Goal: Transaction & Acquisition: Download file/media

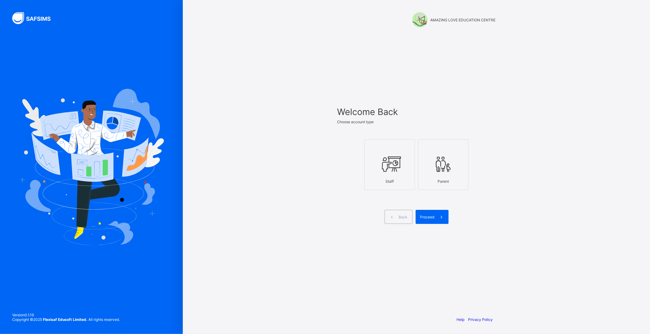
click at [480, 218] on div "Back Proceed" at bounding box center [417, 217] width 159 height 14
click at [385, 171] on icon at bounding box center [389, 164] width 21 height 18
click at [428, 213] on div "Proceed" at bounding box center [432, 217] width 33 height 14
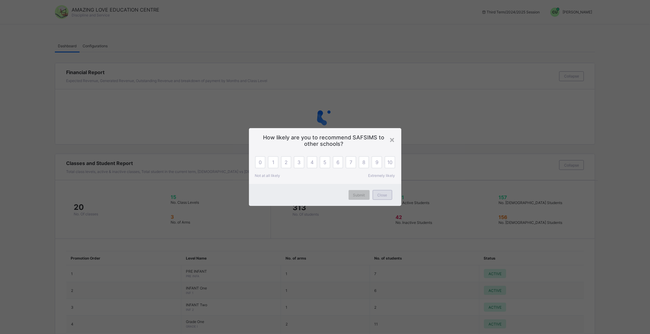
click at [382, 192] on div "Close" at bounding box center [383, 195] width 20 height 10
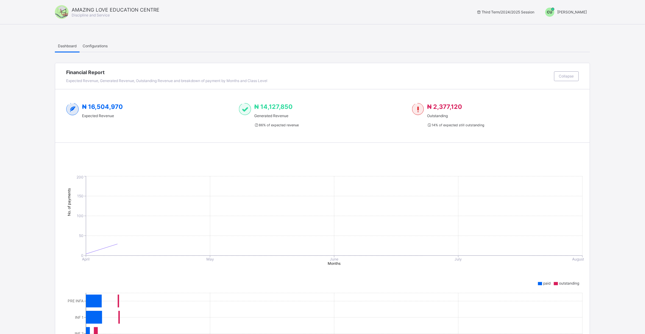
click at [563, 10] on span "chigozirim uche-orji" at bounding box center [573, 12] width 30 height 5
click at [568, 26] on span "Switch to Admin View" at bounding box center [564, 26] width 46 height 7
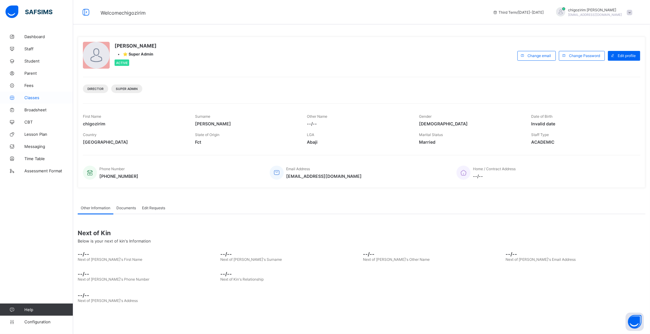
click at [34, 97] on span "Classes" at bounding box center [48, 97] width 49 height 5
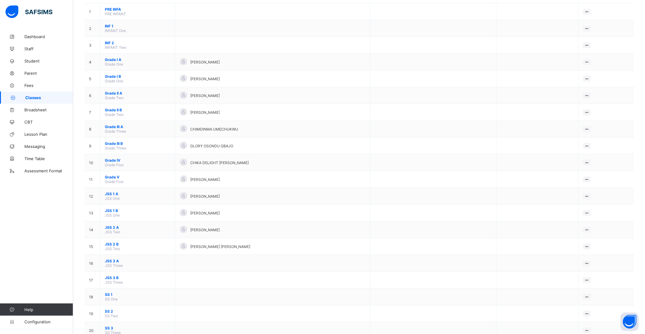
scroll to position [69, 0]
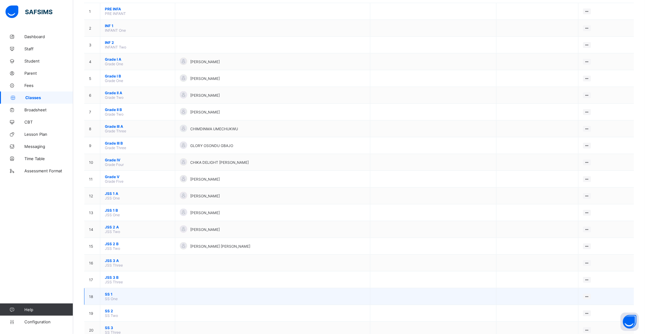
click at [107, 292] on span "SS 1" at bounding box center [138, 294] width 66 height 5
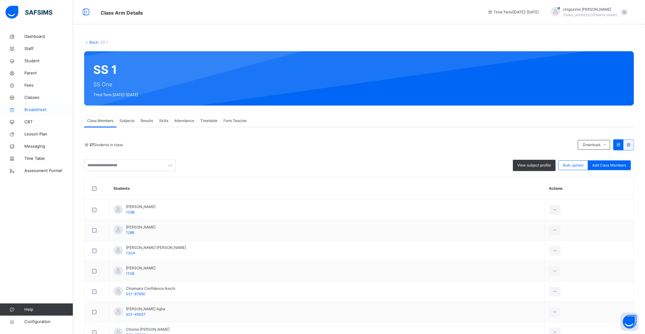
click at [31, 109] on span "Broadsheet" at bounding box center [48, 110] width 49 height 6
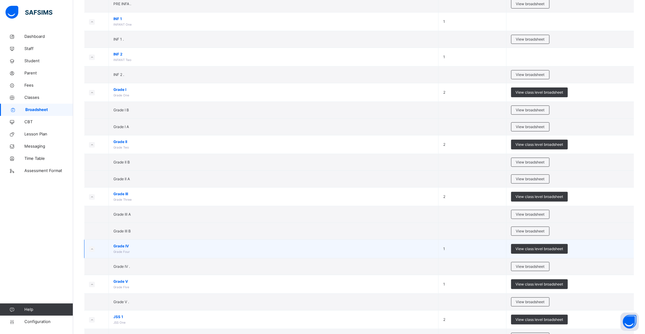
scroll to position [34, 0]
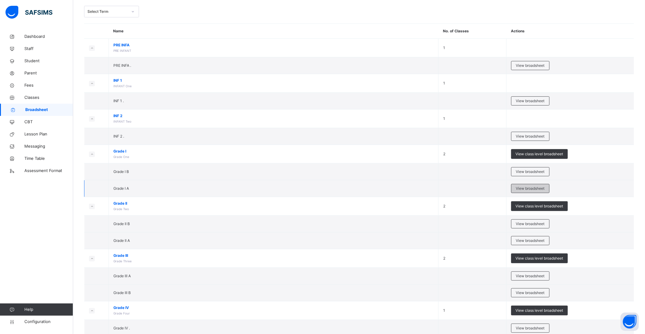
click at [538, 186] on span "View broadsheet" at bounding box center [530, 188] width 29 height 5
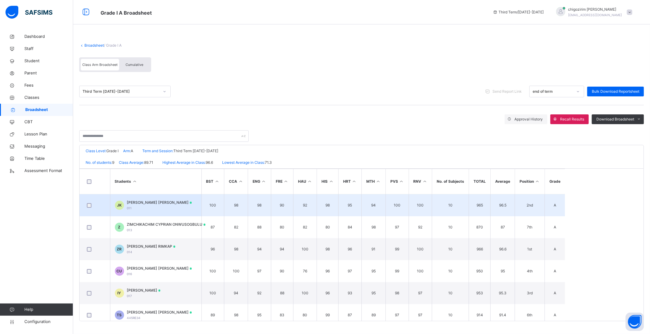
click at [156, 203] on span "JEDIDIAH KELECHI KELECHI" at bounding box center [159, 202] width 65 height 5
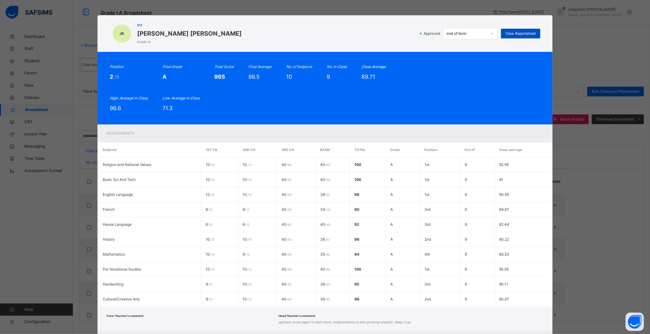
click at [517, 33] on span "View Reportsheet" at bounding box center [521, 33] width 30 height 5
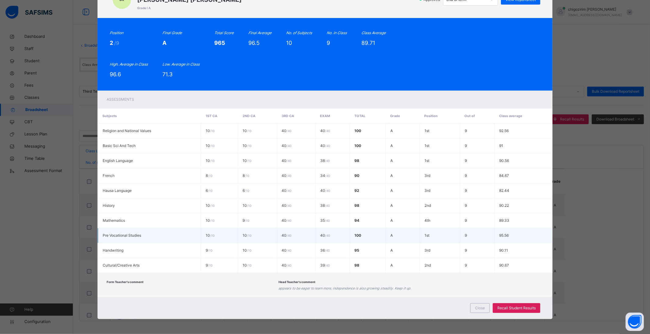
scroll to position [34, 0]
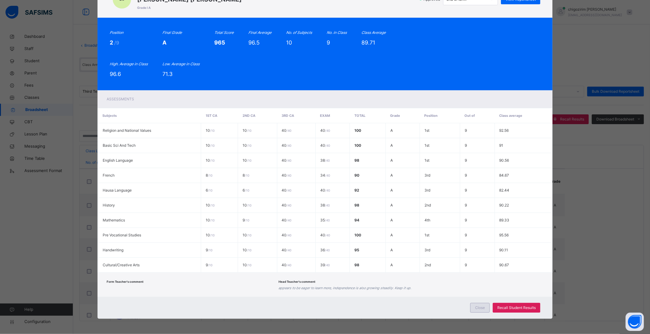
click at [478, 307] on span "Close" at bounding box center [480, 307] width 10 height 5
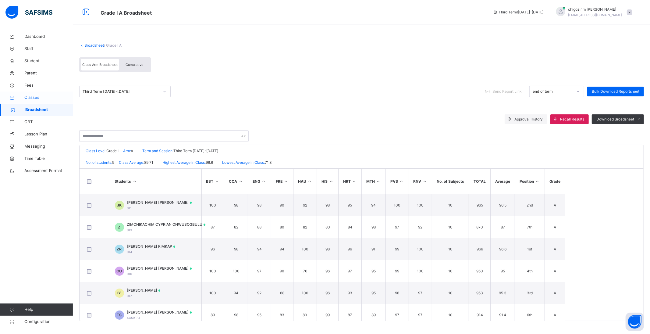
click at [31, 95] on span "Classes" at bounding box center [48, 98] width 49 height 6
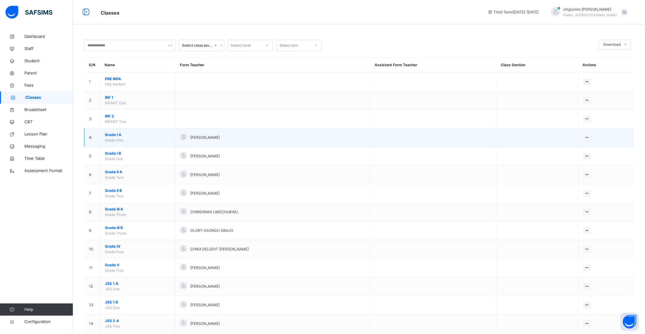
click at [110, 133] on span "Grade I A" at bounding box center [138, 134] width 66 height 5
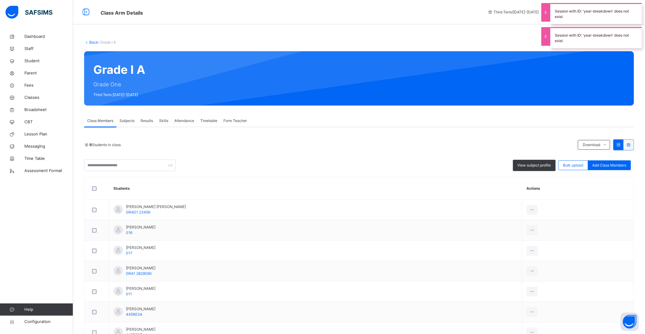
click at [125, 118] on span "Subjects" at bounding box center [127, 120] width 15 height 5
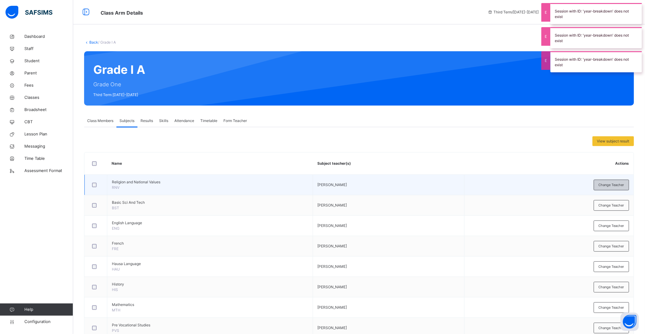
click at [611, 184] on span "Change Teacher" at bounding box center [612, 184] width 26 height 5
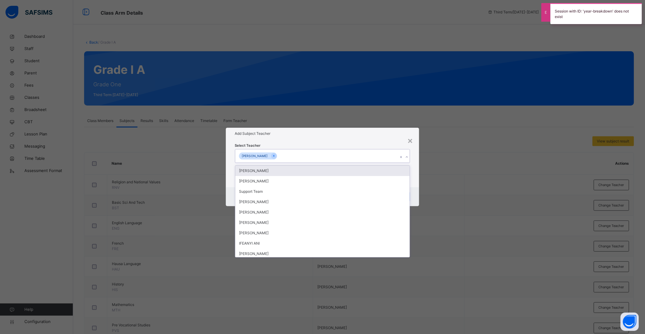
click at [306, 156] on div "Christy Agu" at bounding box center [316, 155] width 163 height 13
type input "**"
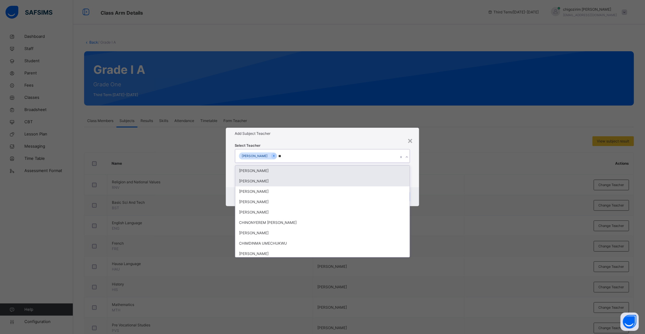
click at [276, 178] on div "chigozirim uche-orji" at bounding box center [322, 181] width 175 height 10
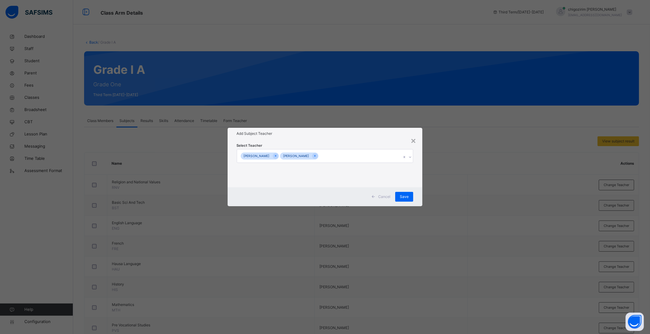
click at [351, 136] on h1 "Add Subject Teacher" at bounding box center [325, 133] width 177 height 5
click at [409, 193] on div "Save" at bounding box center [404, 197] width 18 height 10
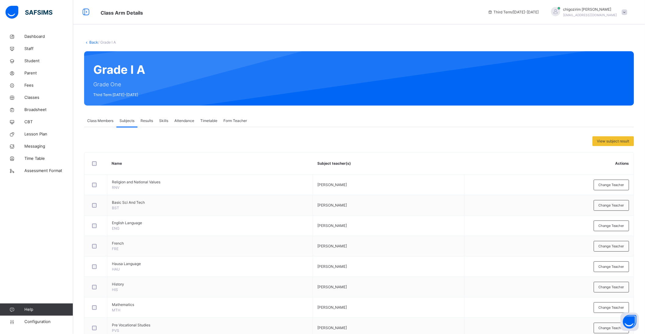
click at [107, 119] on span "Class Members" at bounding box center [100, 120] width 26 height 5
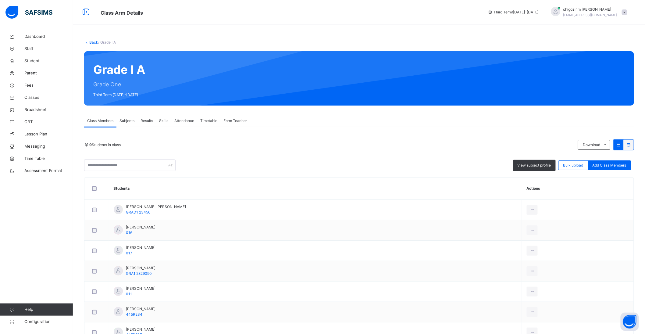
click at [126, 121] on span "Subjects" at bounding box center [127, 120] width 15 height 5
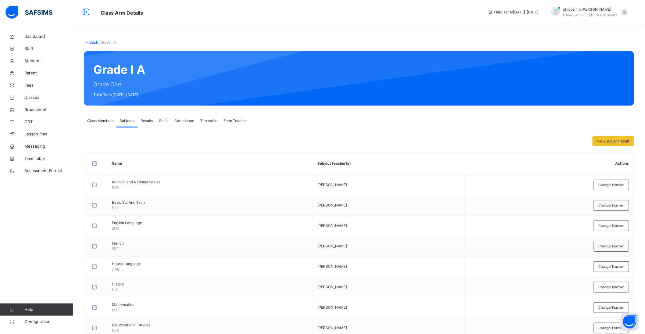
click at [92, 40] on div "Back / Grade I A" at bounding box center [359, 42] width 550 height 5
click at [93, 42] on link "Back" at bounding box center [93, 42] width 9 height 5
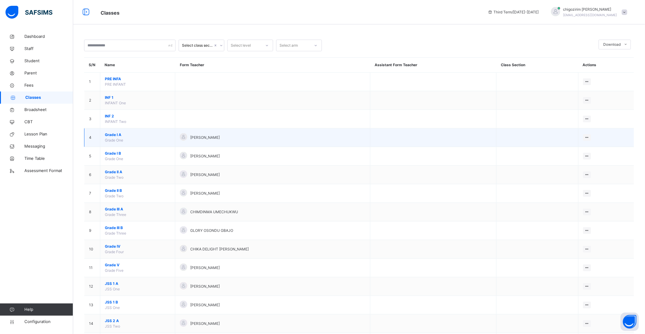
click at [113, 134] on span "Grade I A" at bounding box center [138, 134] width 66 height 5
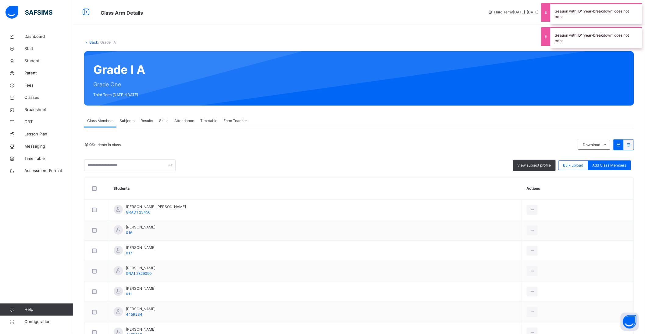
click at [131, 119] on span "Subjects" at bounding box center [127, 120] width 15 height 5
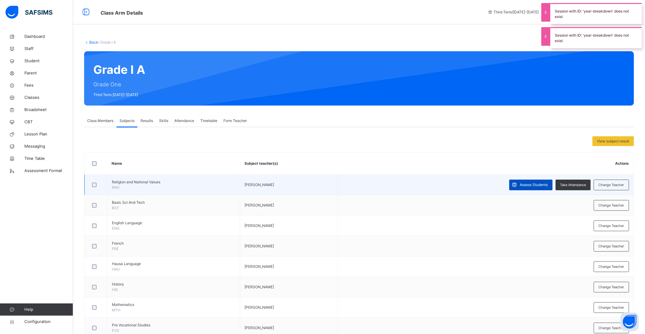
click at [532, 184] on span "Assess Students" at bounding box center [534, 184] width 28 height 5
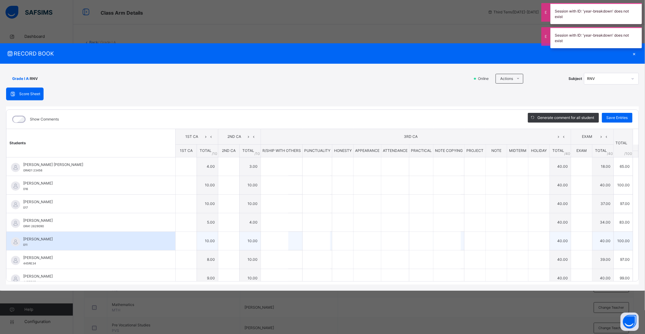
type input "*"
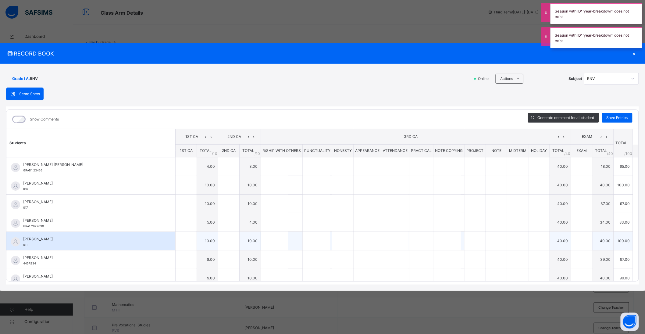
type input "*"
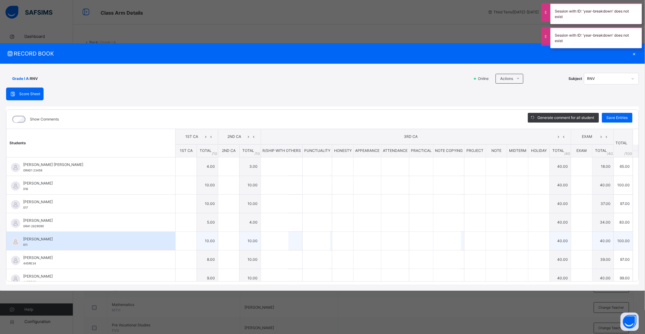
type input "*"
type input "**"
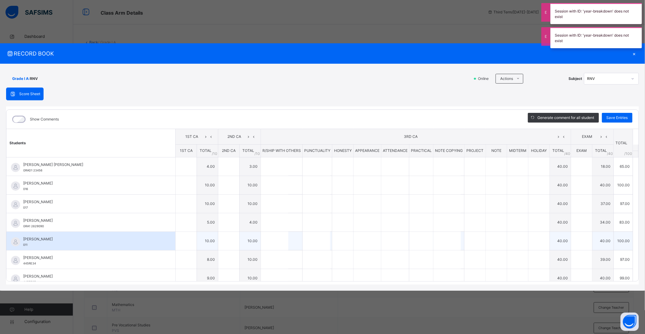
type input "**"
type input "*"
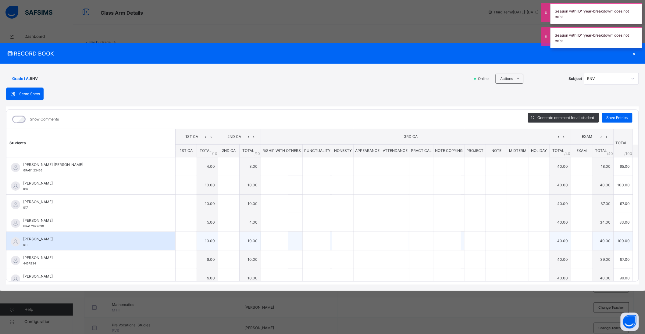
type input "*"
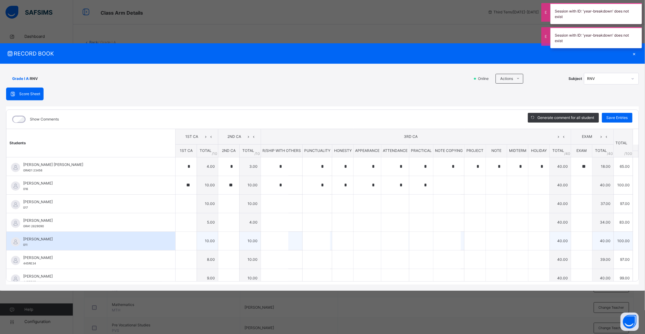
type input "*"
type input "**"
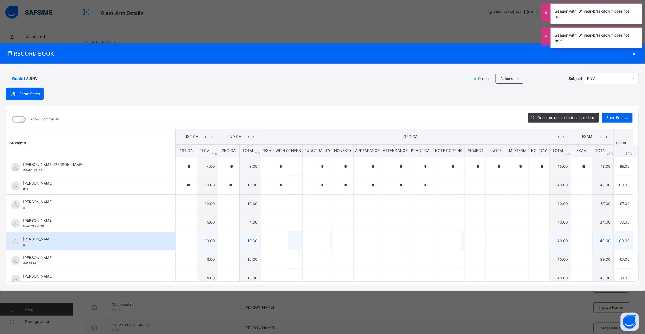
type input "*"
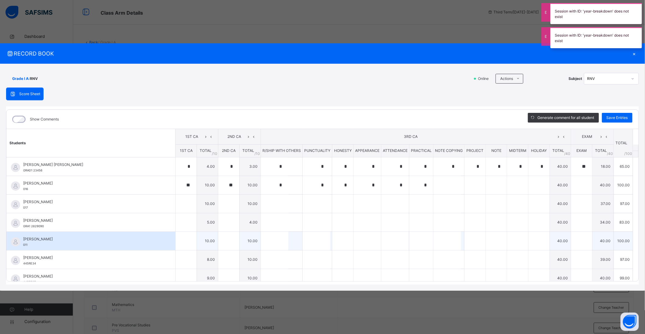
type input "*"
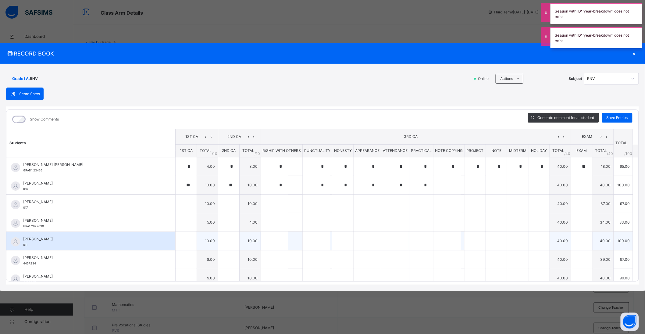
type input "*"
type input "**"
type input "*"
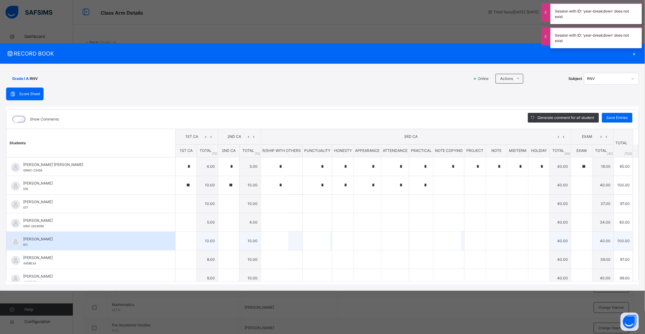
type input "*"
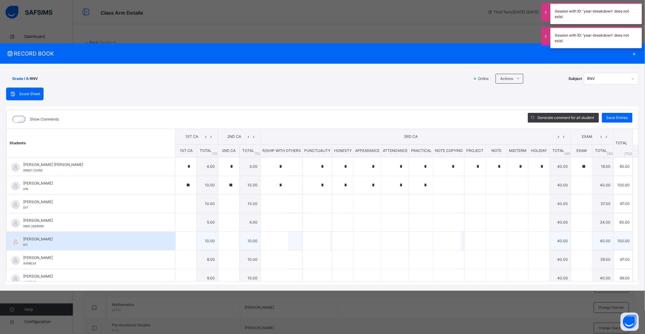
type input "*"
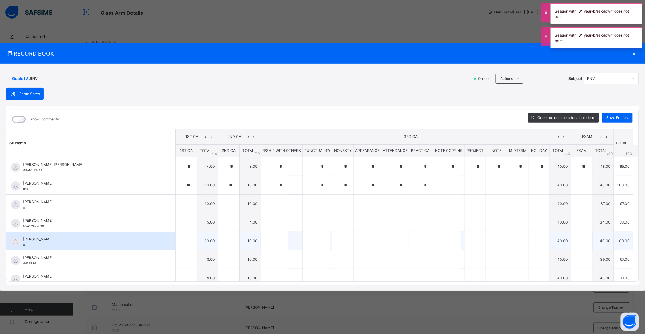
type input "**"
type input "*"
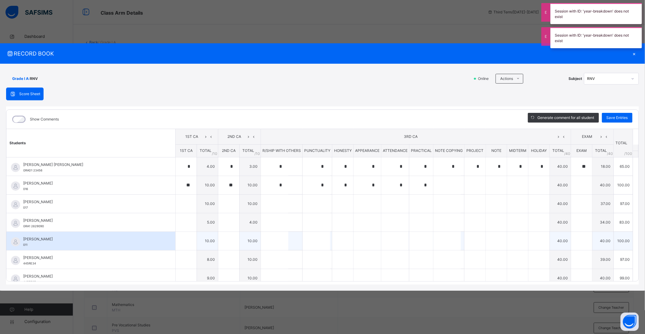
type input "*"
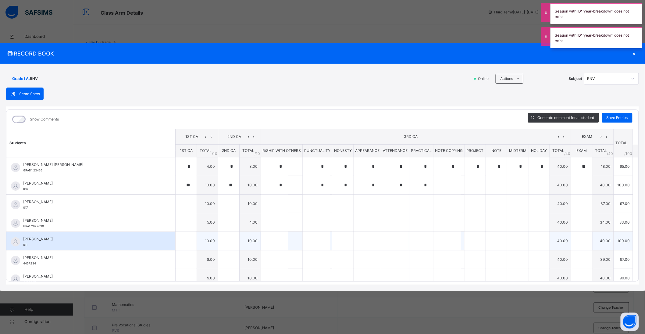
type input "*"
type input "**"
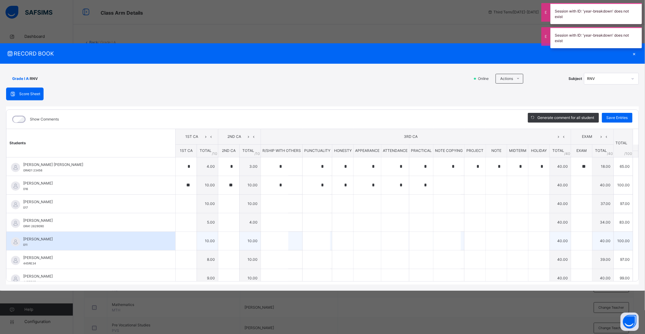
type input "*"
type input "**"
type input "*"
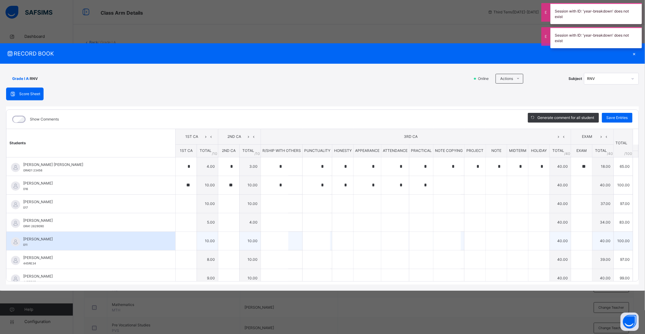
type input "*"
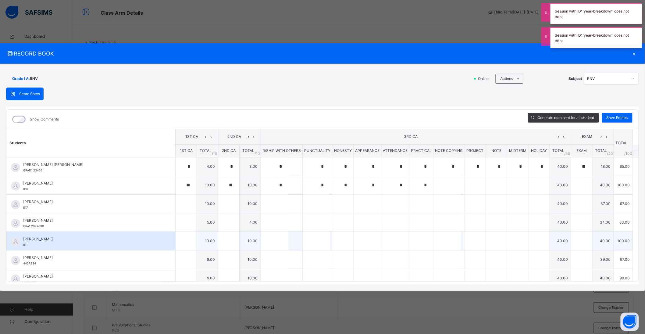
type input "*"
type input "**"
type input "*"
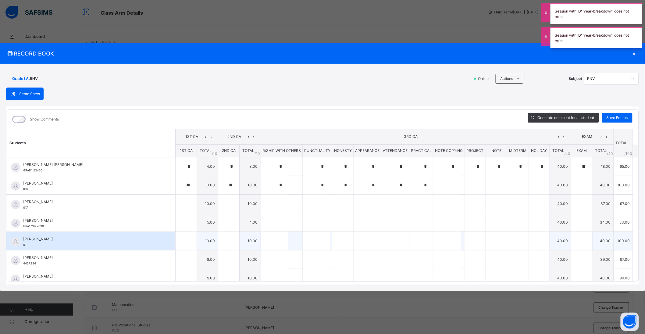
type input "**"
type input "*"
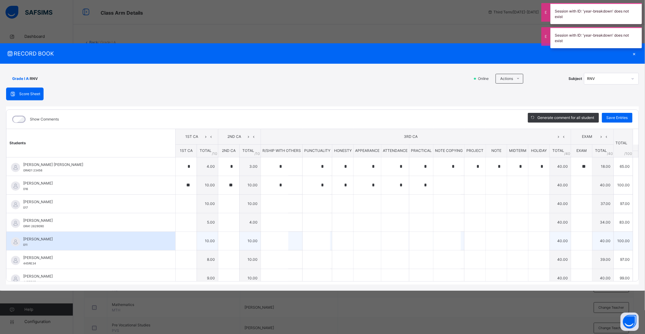
type input "*"
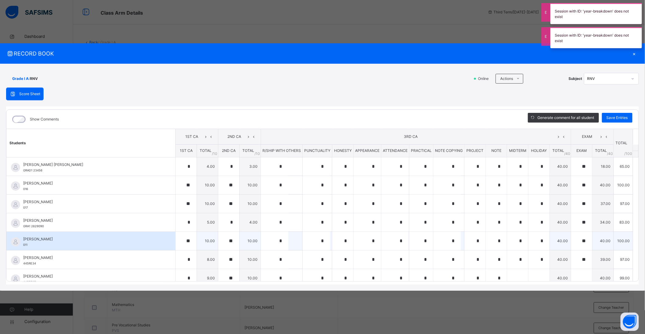
type input "*"
type input "**"
type input "*"
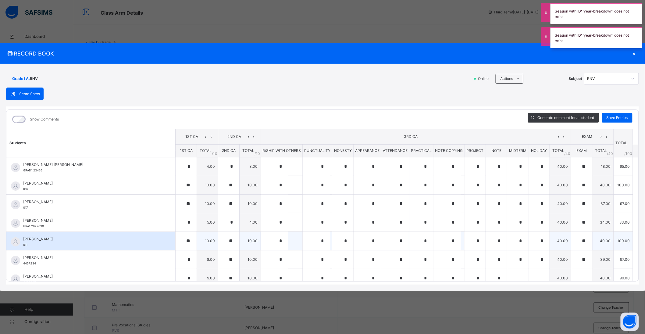
type input "*"
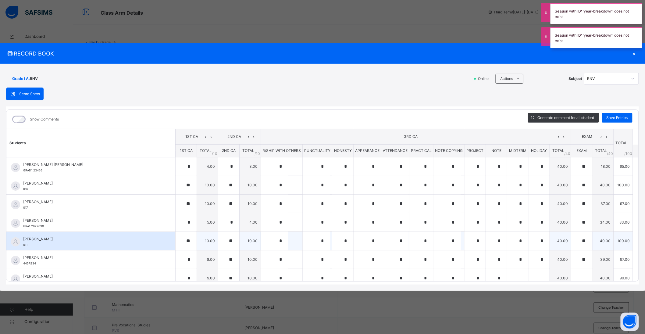
type input "*"
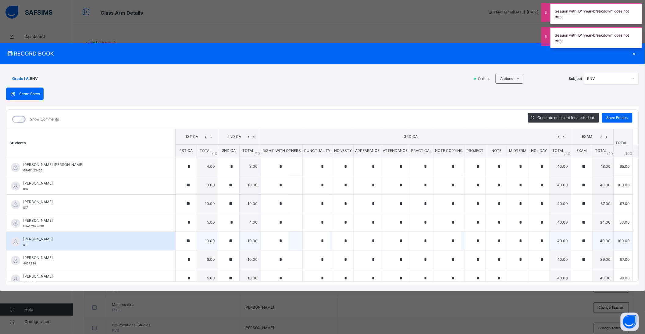
type input "*"
type input "**"
type input "*"
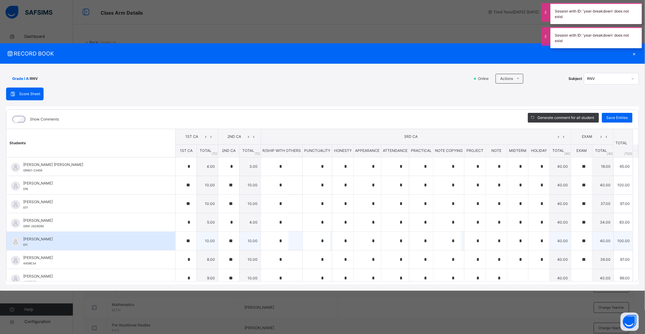
type input "*"
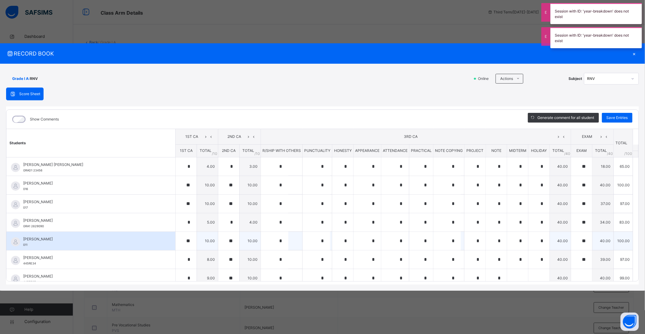
type input "*"
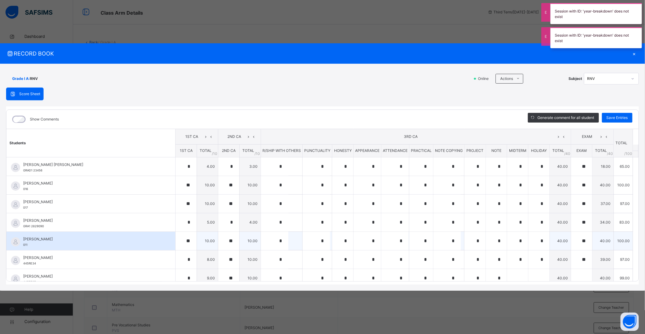
type input "**"
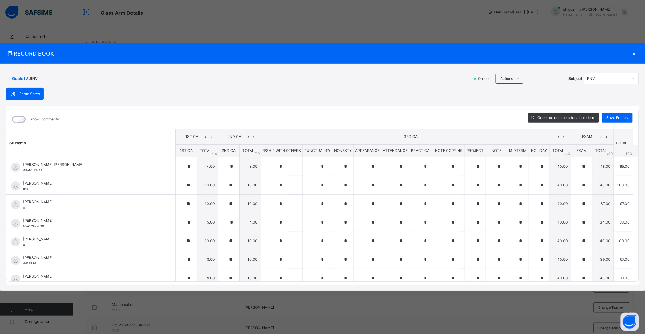
click at [634, 53] on div "×" at bounding box center [634, 53] width 9 height 8
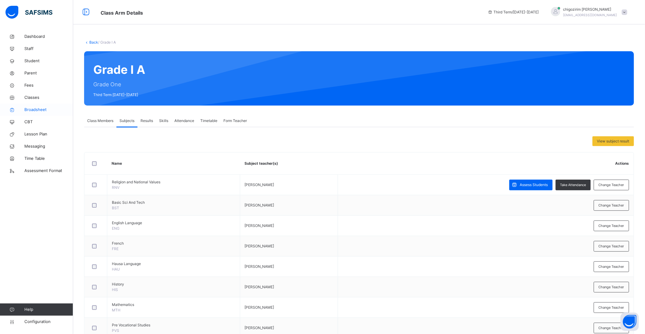
click at [45, 111] on span "Broadsheet" at bounding box center [48, 110] width 49 height 6
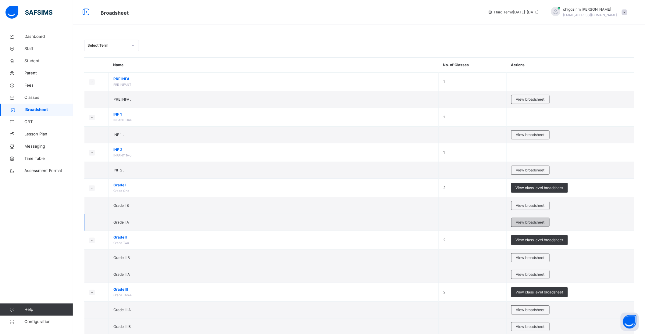
click at [533, 222] on span "View broadsheet" at bounding box center [530, 222] width 29 height 5
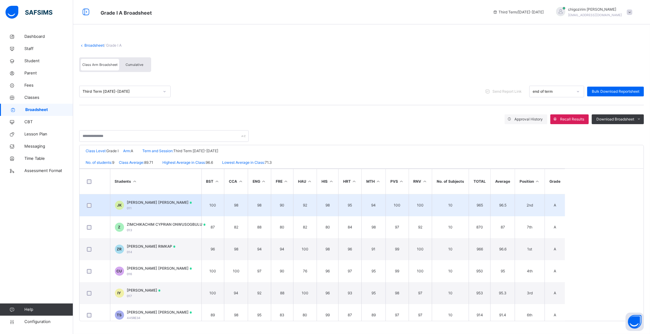
click at [172, 202] on span "JEDIDIAH KELECHI KELECHI" at bounding box center [159, 202] width 65 height 5
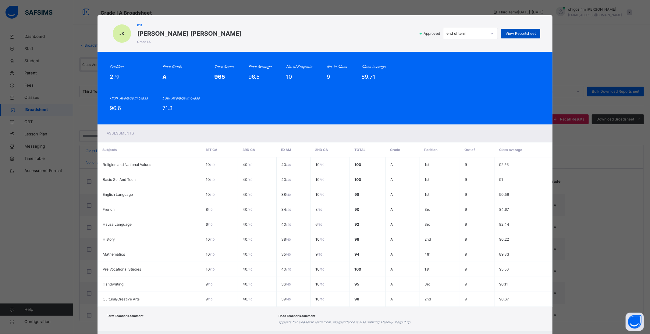
click at [524, 32] on span "View Reportsheet" at bounding box center [521, 33] width 30 height 5
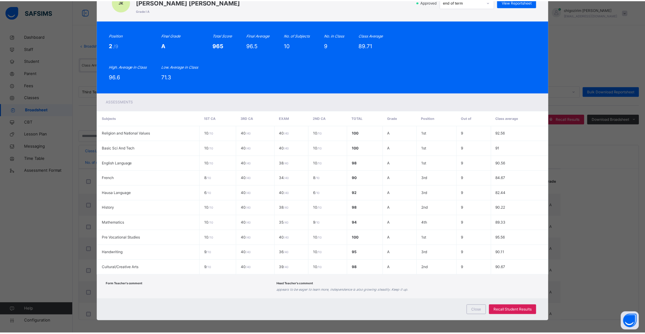
scroll to position [34, 0]
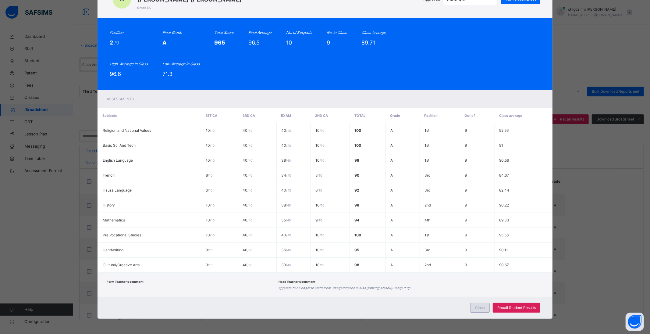
click at [476, 307] on span "Close" at bounding box center [480, 307] width 10 height 5
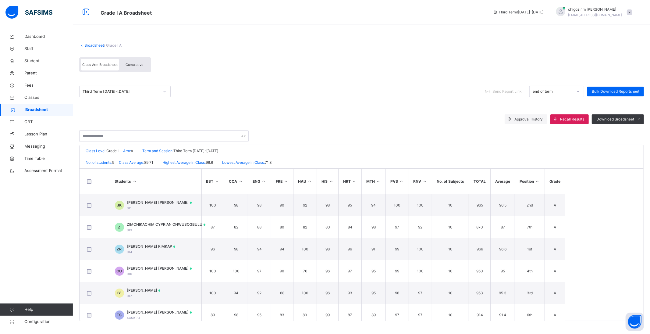
click at [46, 108] on span "Broadsheet" at bounding box center [49, 110] width 48 height 6
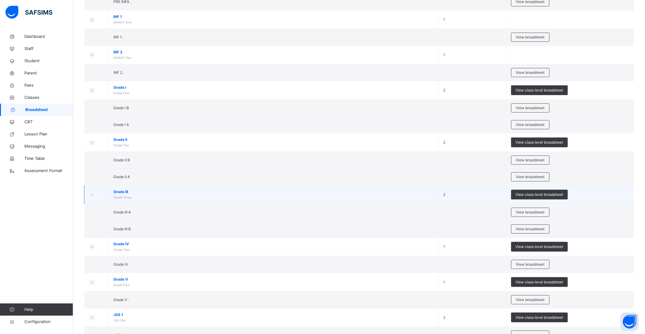
scroll to position [102, 0]
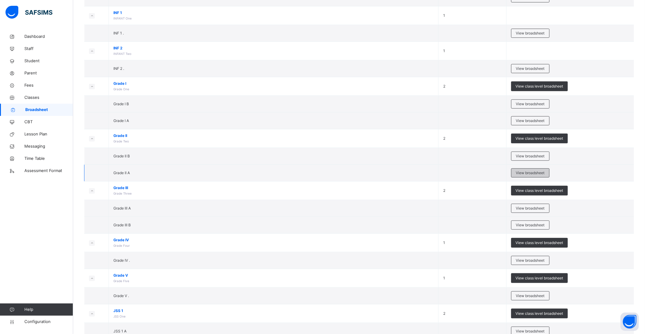
click at [525, 174] on span "View broadsheet" at bounding box center [530, 172] width 29 height 5
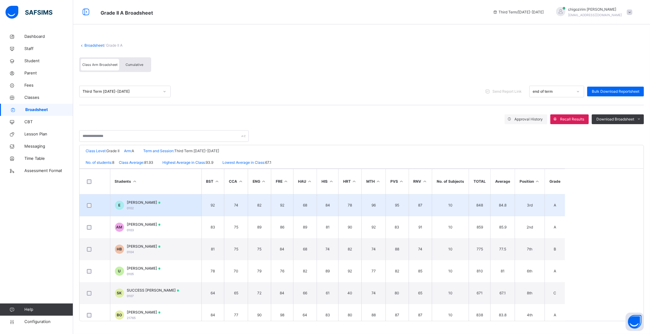
click at [157, 202] on span "Emmanuel Owoyanu Abriba" at bounding box center [144, 202] width 34 height 5
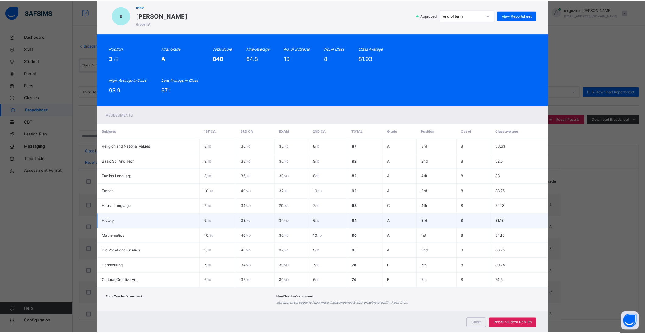
scroll to position [34, 0]
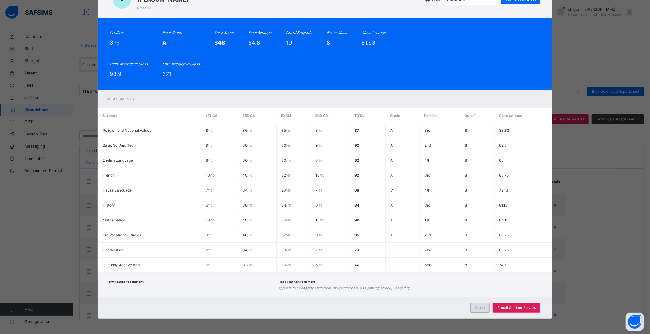
click at [481, 306] on span "Close" at bounding box center [480, 307] width 10 height 5
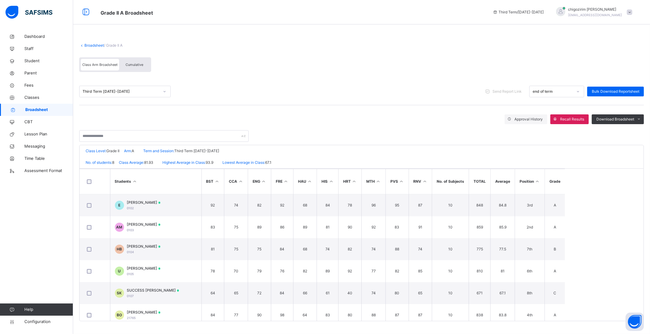
click at [92, 43] on div "Broadsheet / Grade II A" at bounding box center [361, 45] width 565 height 5
click at [93, 45] on link "Broadsheet" at bounding box center [94, 45] width 20 height 5
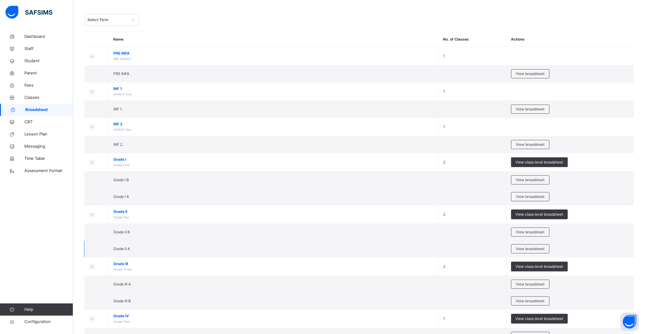
scroll to position [68, 0]
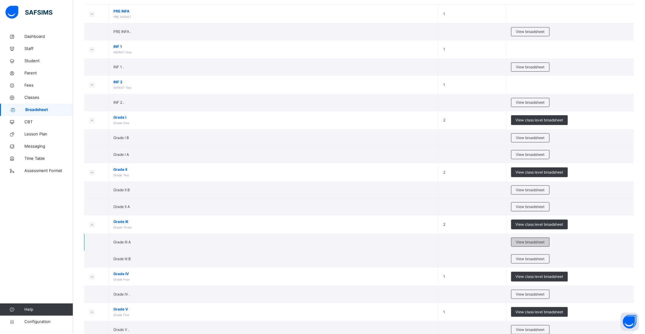
click at [531, 240] on span "View broadsheet" at bounding box center [530, 241] width 29 height 5
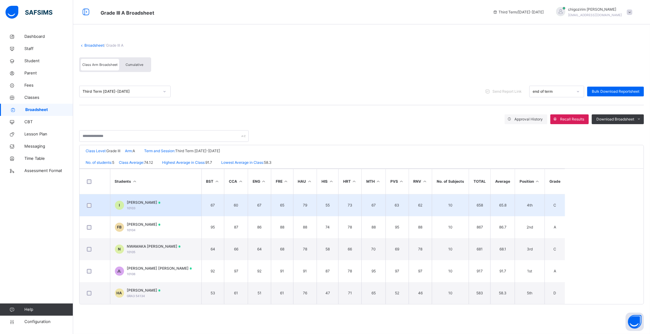
click at [147, 201] on span "IBRAHIM AMINU AMINU" at bounding box center [144, 202] width 34 height 5
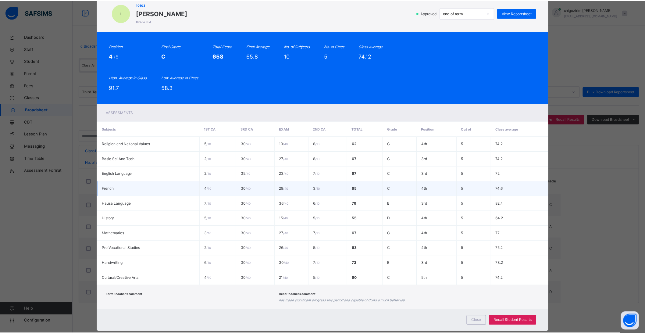
scroll to position [34, 0]
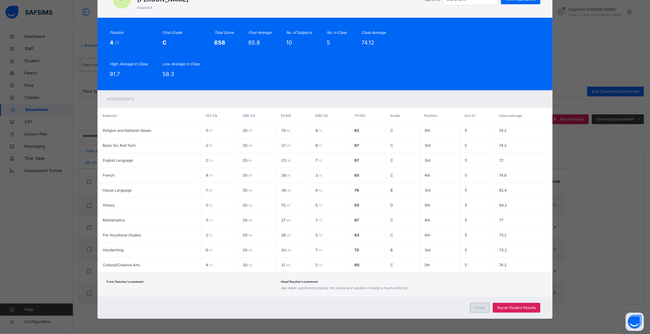
click at [480, 307] on span "Close" at bounding box center [480, 307] width 10 height 5
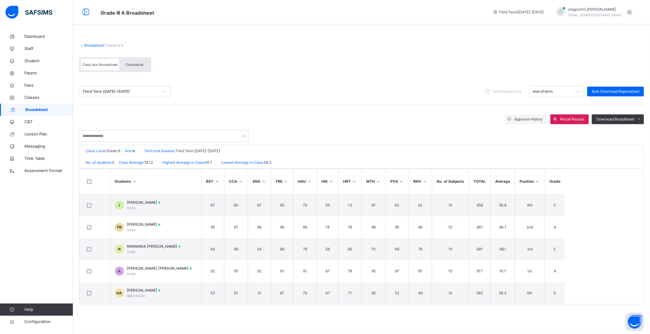
click at [94, 43] on link "Broadsheet" at bounding box center [94, 45] width 20 height 5
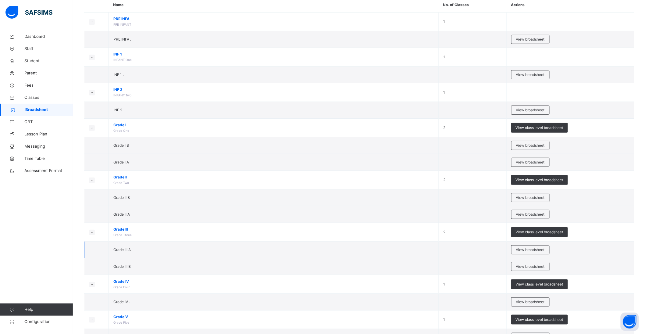
scroll to position [68, 0]
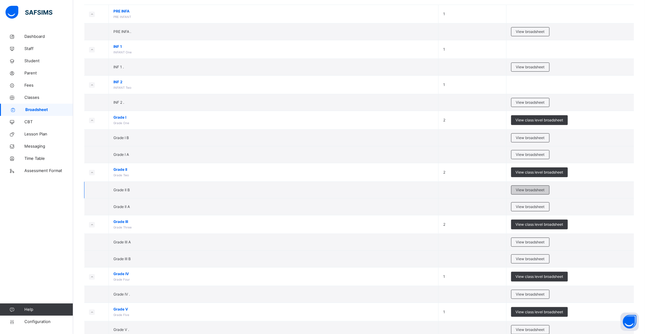
click at [525, 188] on span "View broadsheet" at bounding box center [530, 189] width 29 height 5
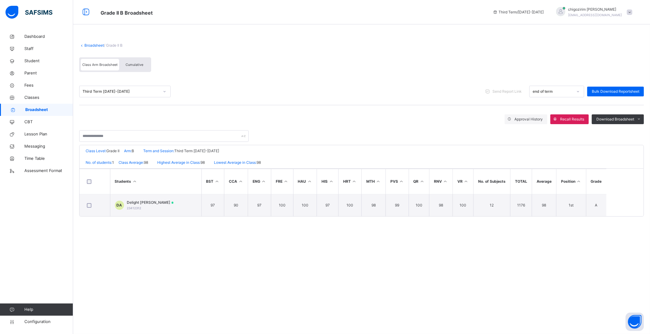
click at [91, 44] on link "Broadsheet" at bounding box center [94, 45] width 20 height 5
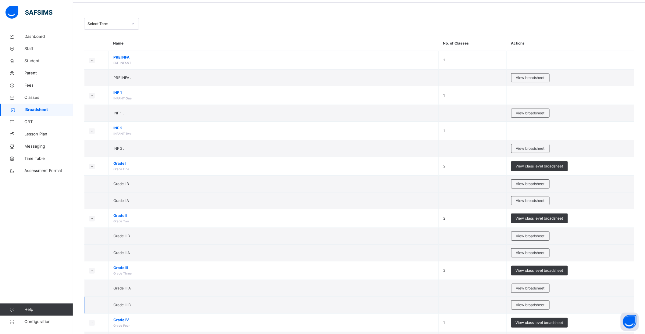
scroll to position [68, 0]
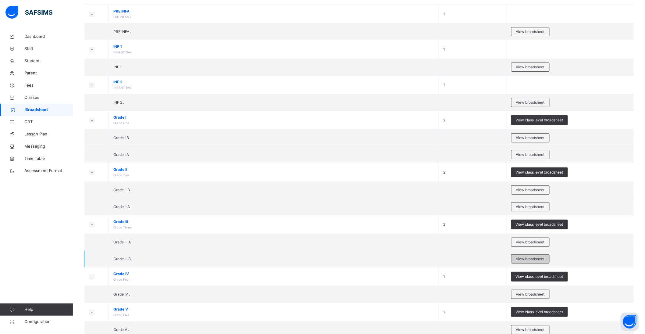
click at [525, 261] on span "View broadsheet" at bounding box center [530, 258] width 29 height 5
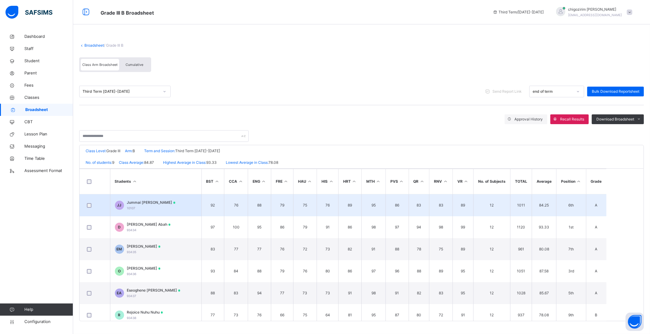
click at [163, 200] on span "Jummai JEMIMA Jibrin" at bounding box center [151, 202] width 48 height 5
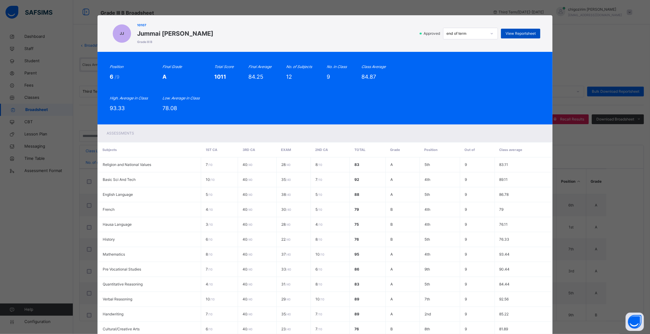
click at [522, 34] on span "View Reportsheet" at bounding box center [521, 33] width 30 height 5
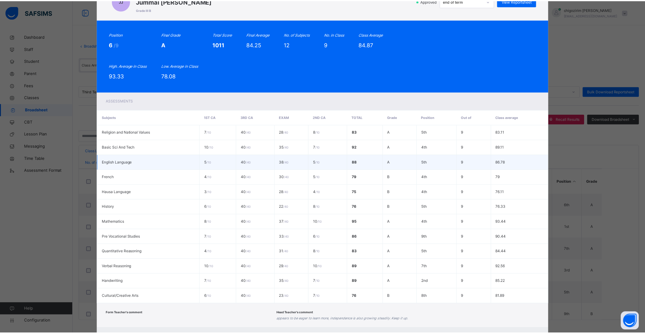
scroll to position [64, 0]
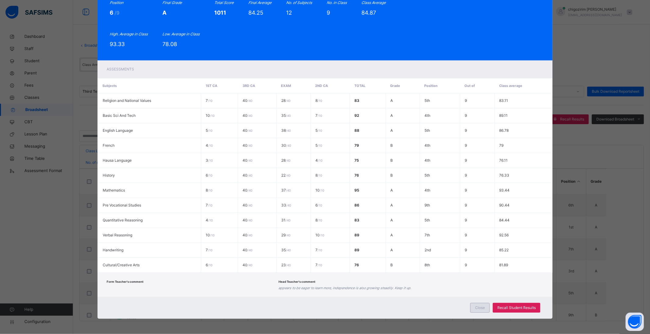
click at [478, 306] on span "Close" at bounding box center [480, 307] width 10 height 5
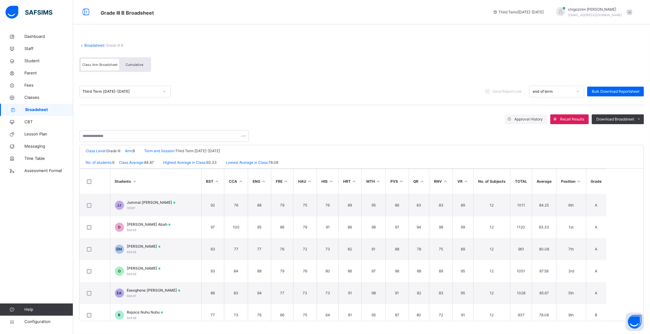
click at [95, 45] on link "Broadsheet" at bounding box center [94, 45] width 20 height 5
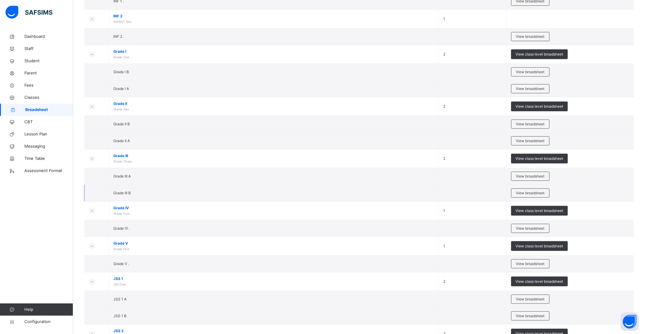
scroll to position [169, 0]
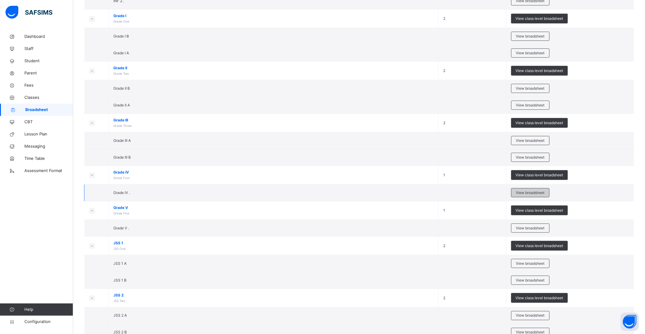
click at [533, 193] on span "View broadsheet" at bounding box center [530, 192] width 29 height 5
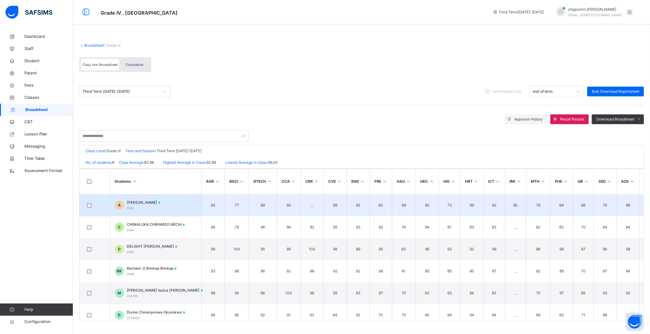
click at [141, 200] on span "Aliyu Ibrahim Ibrahim" at bounding box center [144, 202] width 34 height 5
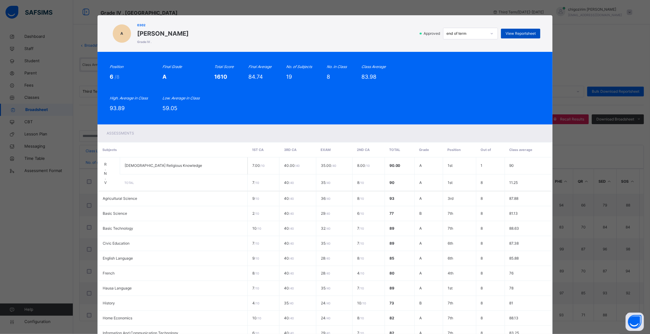
click at [513, 33] on span "View Reportsheet" at bounding box center [521, 33] width 30 height 5
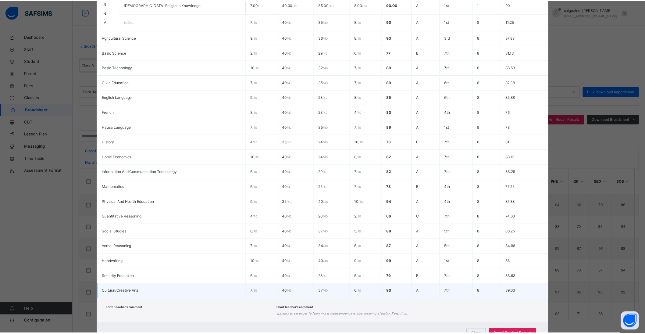
scroll to position [187, 0]
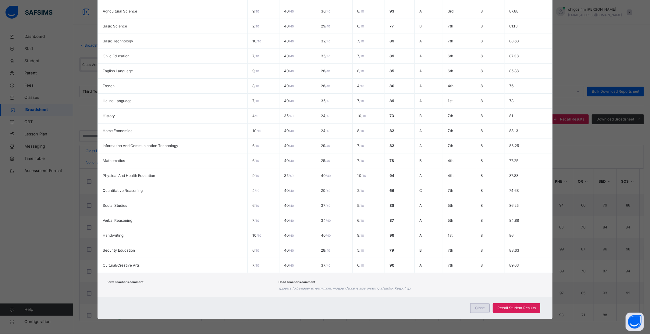
click at [479, 307] on span "Close" at bounding box center [480, 307] width 10 height 5
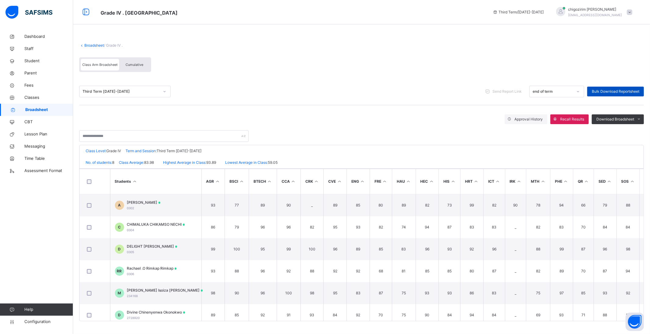
click at [617, 89] on span "Bulk Download Reportsheet" at bounding box center [616, 91] width 48 height 5
click at [94, 44] on link "Broadsheet" at bounding box center [94, 45] width 20 height 5
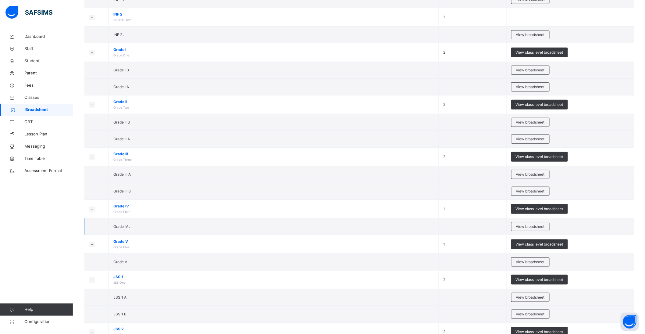
scroll to position [271, 0]
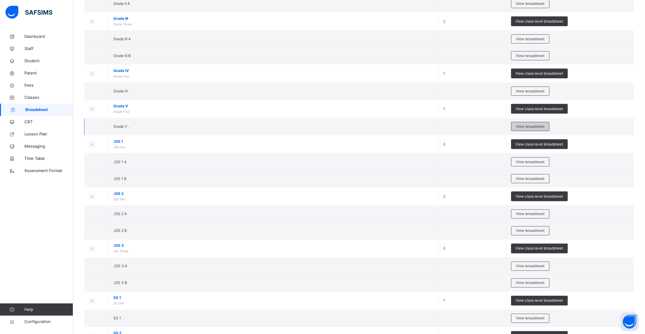
click at [527, 126] on span "View broadsheet" at bounding box center [530, 126] width 29 height 5
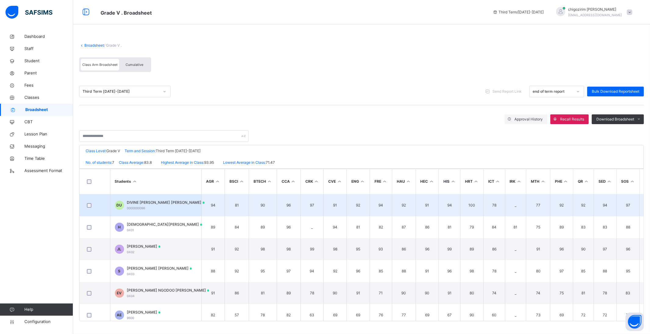
click at [177, 202] on span "DIVINE IKECHUKWU UZOIGWE IKECHUKWU UZOIGWE" at bounding box center [166, 202] width 78 height 5
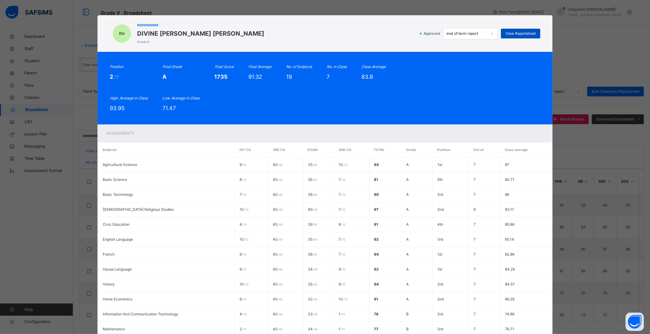
click at [519, 34] on span "View Reportsheet" at bounding box center [521, 33] width 30 height 5
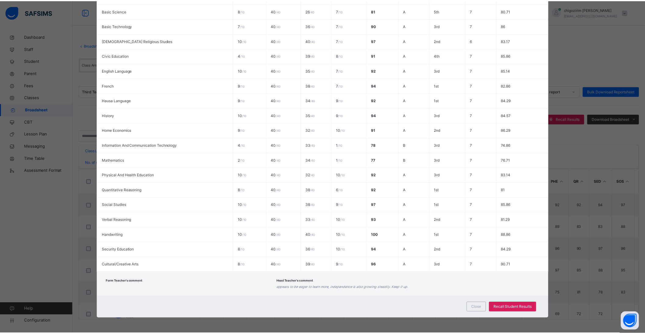
scroll to position [169, 0]
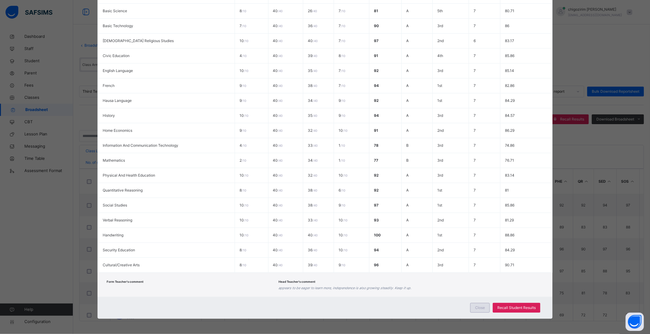
click at [478, 307] on span "Close" at bounding box center [480, 307] width 10 height 5
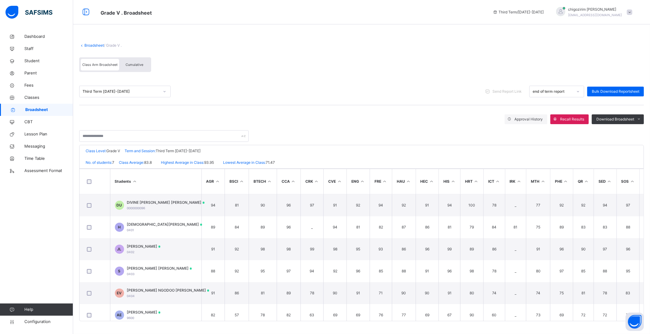
click at [93, 44] on link "Broadsheet" at bounding box center [94, 45] width 20 height 5
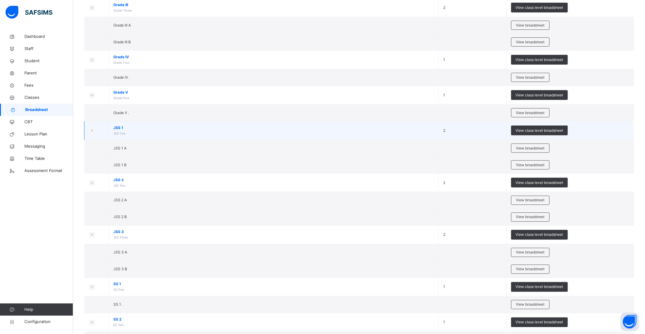
scroll to position [305, 0]
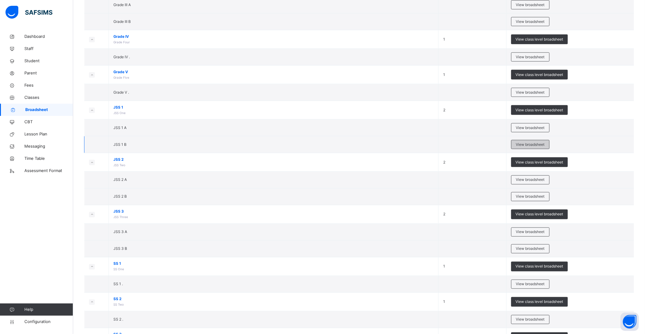
click at [526, 143] on span "View broadsheet" at bounding box center [530, 144] width 29 height 5
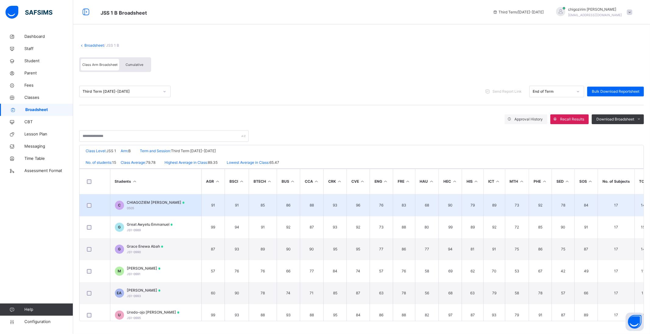
click at [157, 203] on span "CHIAGOZIEM VICTORIA Ozigbo" at bounding box center [156, 202] width 58 height 5
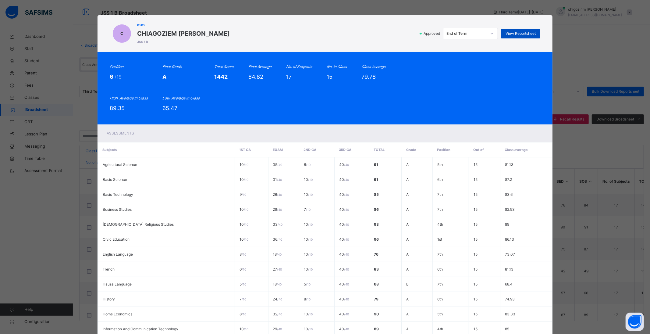
click at [514, 35] on span "View Reportsheet" at bounding box center [521, 33] width 30 height 5
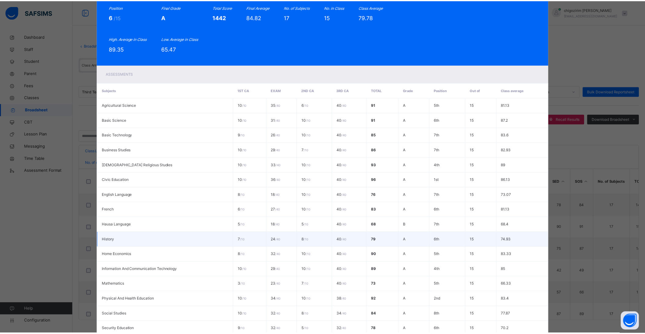
scroll to position [139, 0]
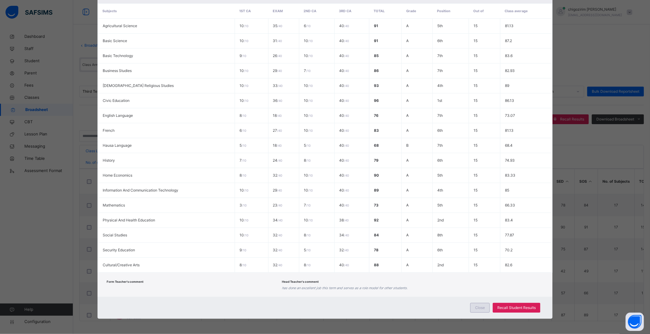
click at [479, 305] on span "Close" at bounding box center [480, 307] width 10 height 5
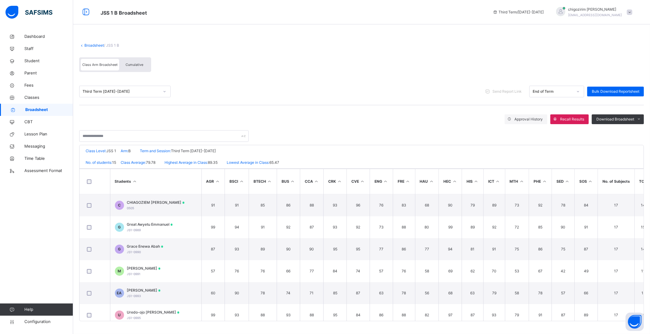
click at [99, 42] on span at bounding box center [361, 40] width 565 height 6
click at [98, 44] on link "Broadsheet" at bounding box center [94, 45] width 20 height 5
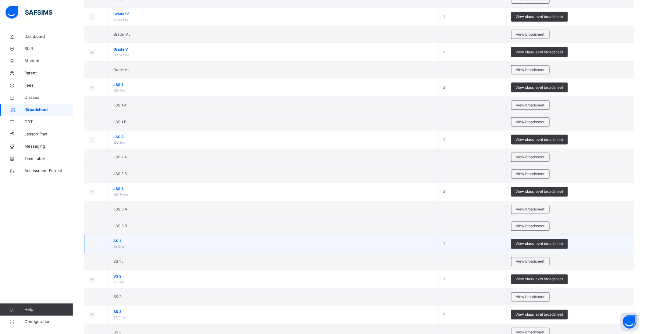
scroll to position [351, 0]
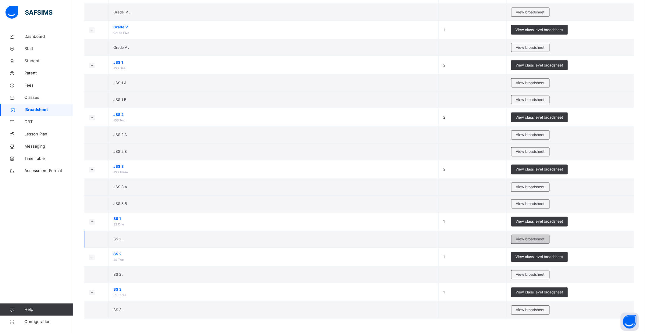
click at [525, 241] on span "View broadsheet" at bounding box center [530, 239] width 29 height 5
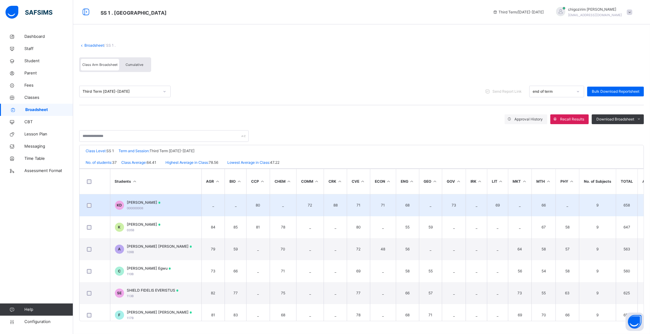
click at [144, 201] on span "KEZIAH DZEVER" at bounding box center [144, 202] width 34 height 5
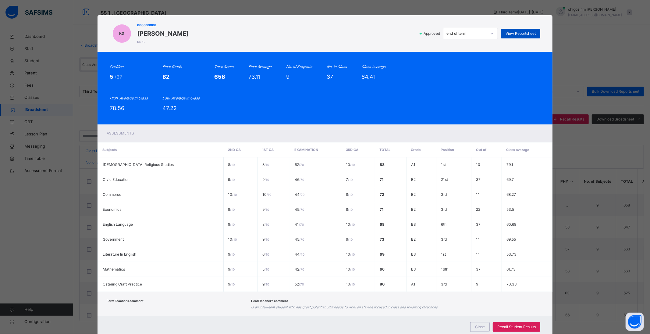
click at [519, 31] on span "View Reportsheet" at bounding box center [521, 33] width 30 height 5
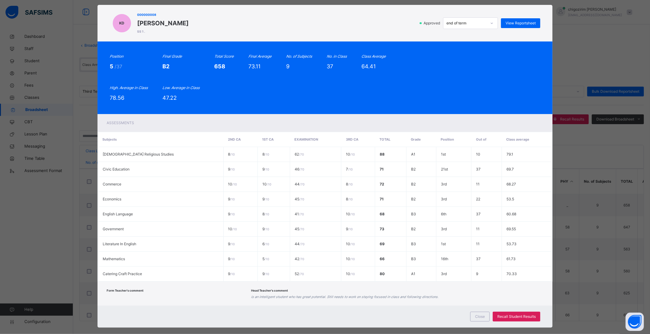
scroll to position [19, 0]
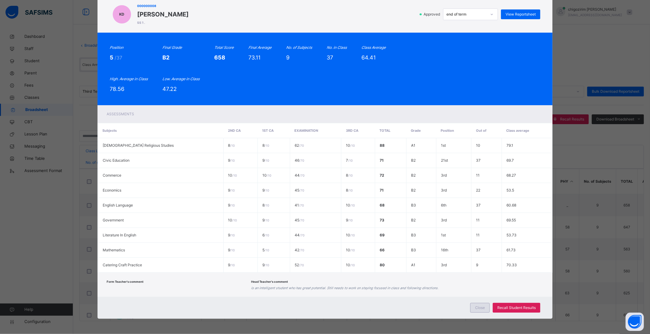
click at [475, 307] on span "Close" at bounding box center [480, 307] width 10 height 5
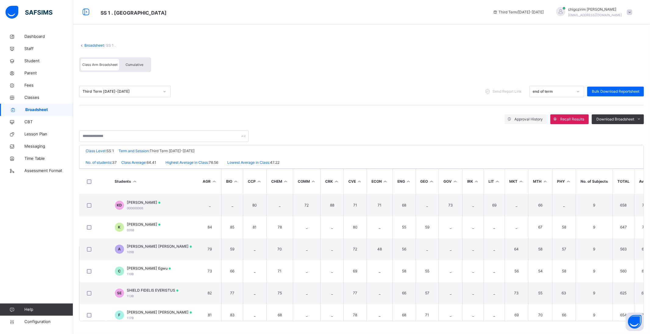
scroll to position [0, 0]
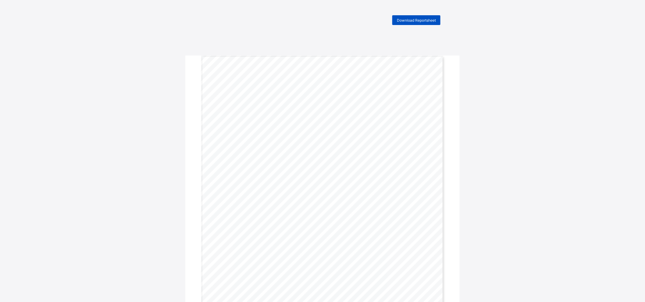
click at [417, 18] on span "Download Reportsheet" at bounding box center [416, 20] width 39 height 5
click at [410, 18] on span "Download Reportsheet" at bounding box center [416, 20] width 39 height 5
click at [424, 20] on span "Download Reportsheet" at bounding box center [416, 20] width 39 height 5
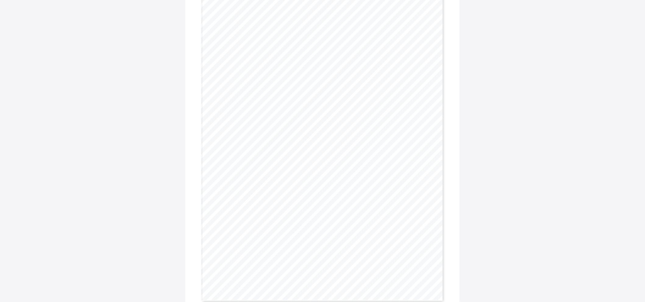
click at [364, 90] on div "STUDENT NAME: Michelle Ayeni Isoiza CLASS HIGHEST AVERAGE: 93.89 DATE OF ISSUE:…" at bounding box center [322, 145] width 243 height 314
click at [418, 20] on span "Download Reportsheet" at bounding box center [416, 20] width 39 height 5
click at [423, 20] on span "Download Reportsheet" at bounding box center [416, 20] width 39 height 5
click at [416, 17] on div "Download Reportsheet" at bounding box center [416, 20] width 48 height 10
